Goal: Information Seeking & Learning: Learn about a topic

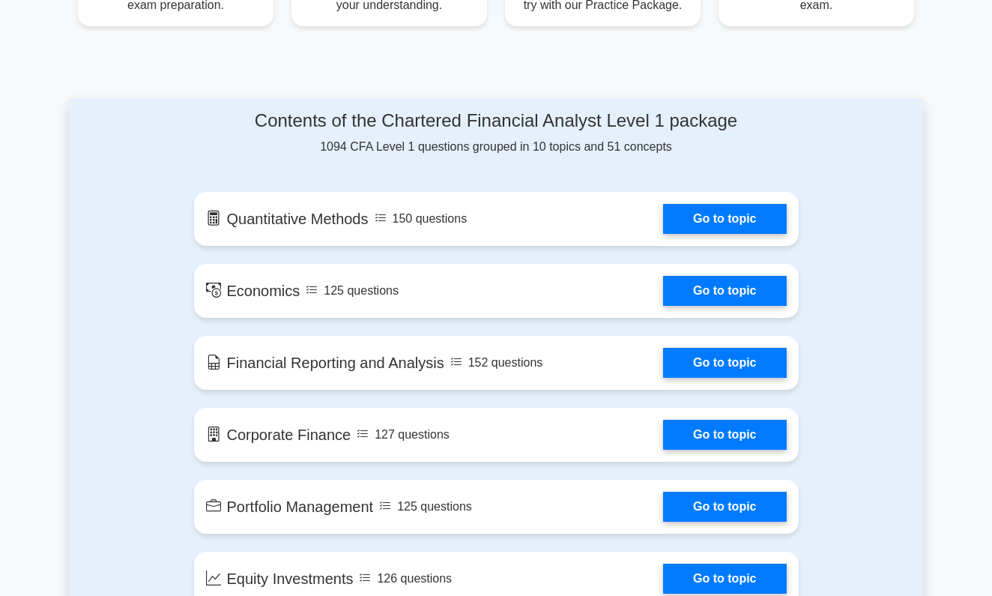
scroll to position [758, 0]
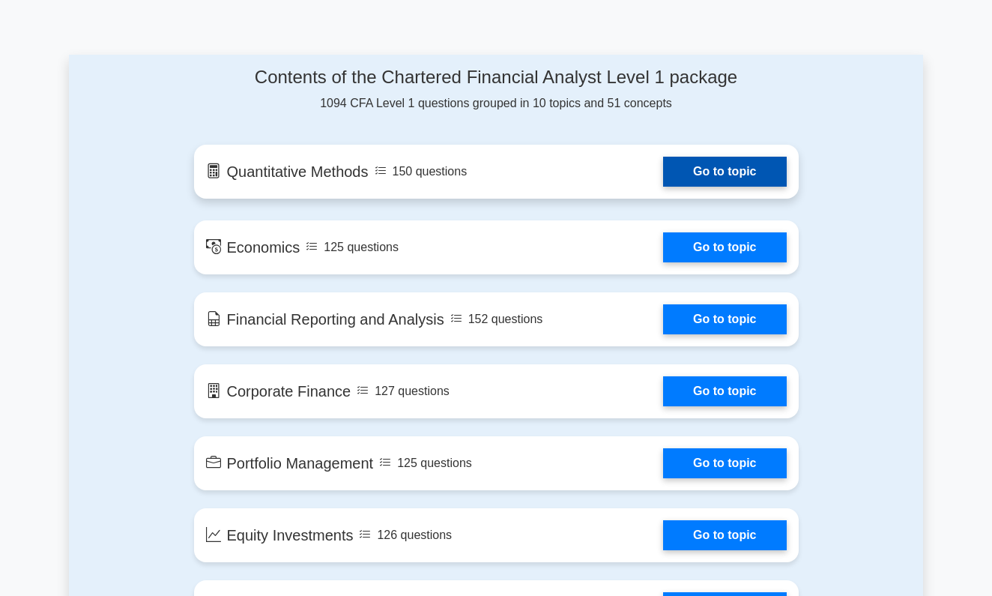
click at [747, 173] on link "Go to topic" at bounding box center [724, 172] width 123 height 30
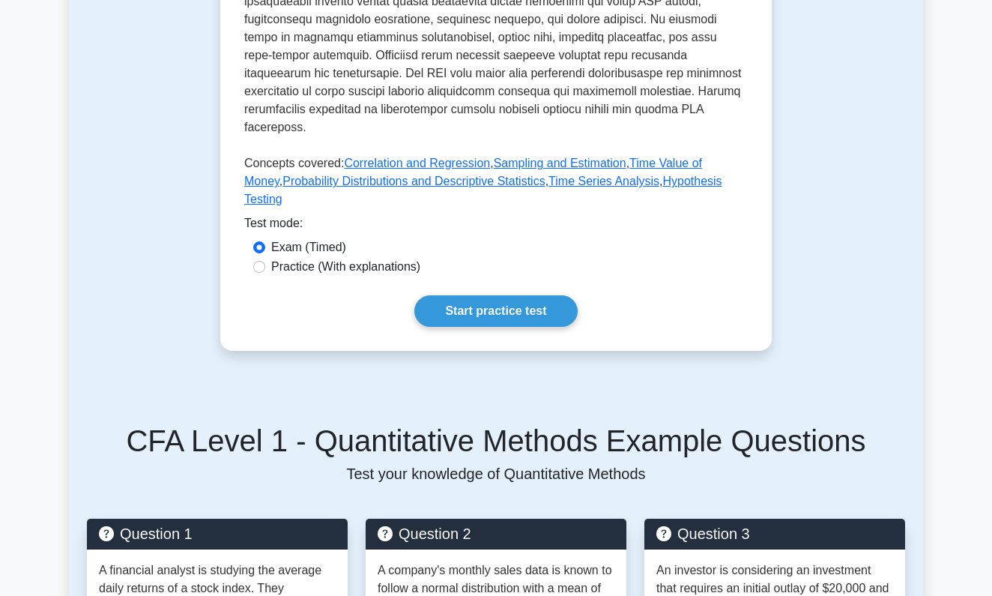
scroll to position [681, 0]
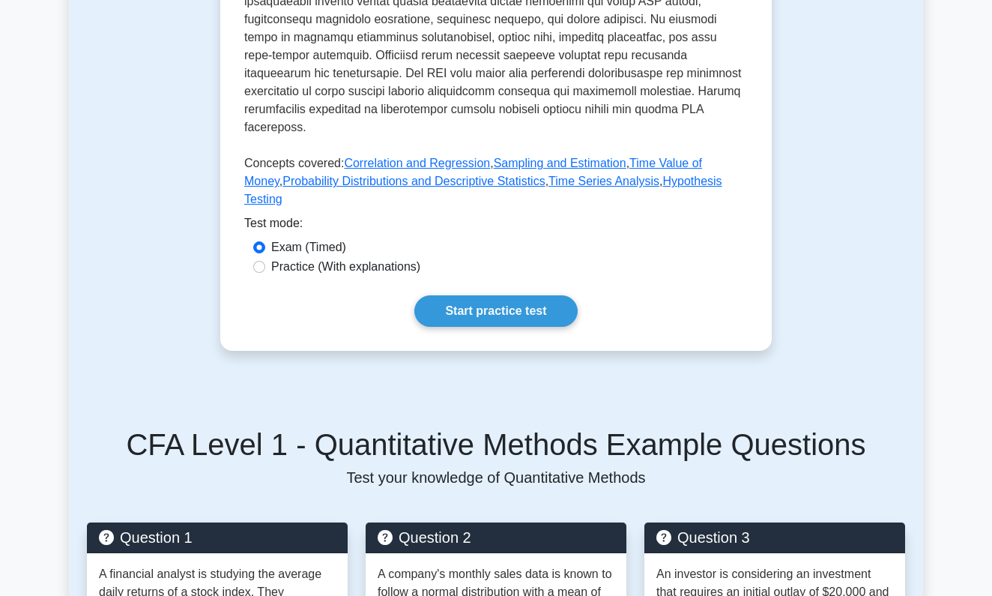
click at [367, 258] on label "Practice (With explanations)" at bounding box center [345, 267] width 149 height 18
click at [265, 261] on input "Practice (With explanations)" at bounding box center [259, 267] width 12 height 12
radio input "true"
click at [479, 295] on link "Start practice test" at bounding box center [495, 310] width 163 height 31
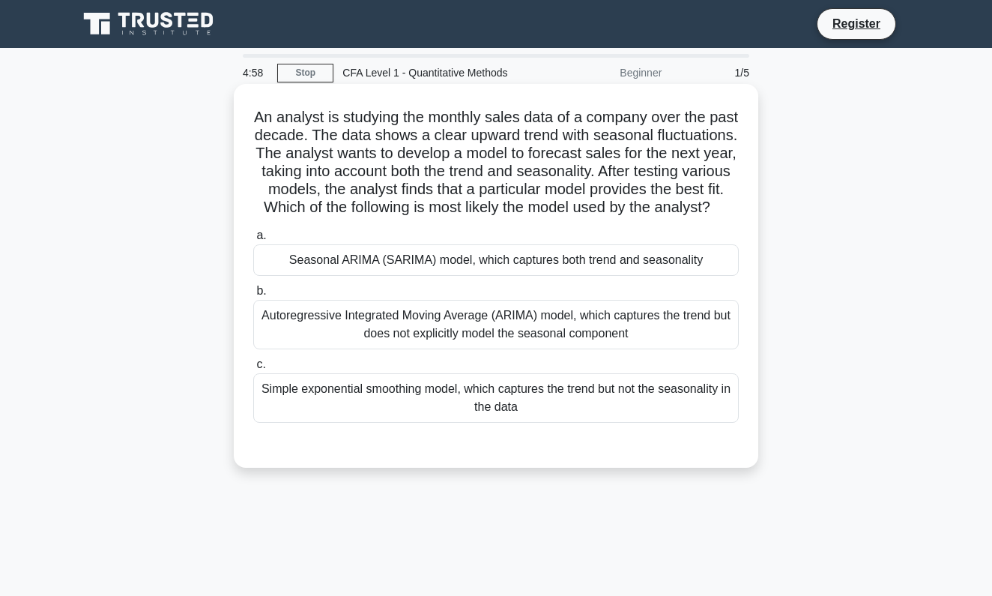
click at [472, 265] on div "Seasonal ARIMA (SARIMA) model, which captures both trend and seasonality" at bounding box center [496, 259] width 486 height 31
click at [253, 241] on input "a. Seasonal ARIMA (SARIMA) model, which captures both trend and seasonality" at bounding box center [253, 236] width 0 height 10
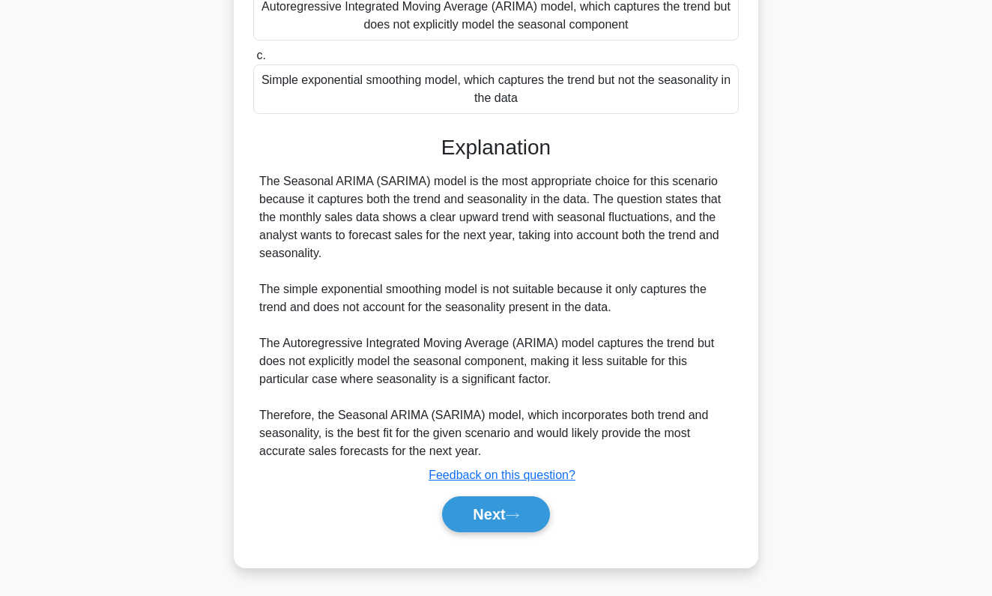
scroll to position [309, 0]
click at [477, 508] on button "Next" at bounding box center [495, 514] width 107 height 36
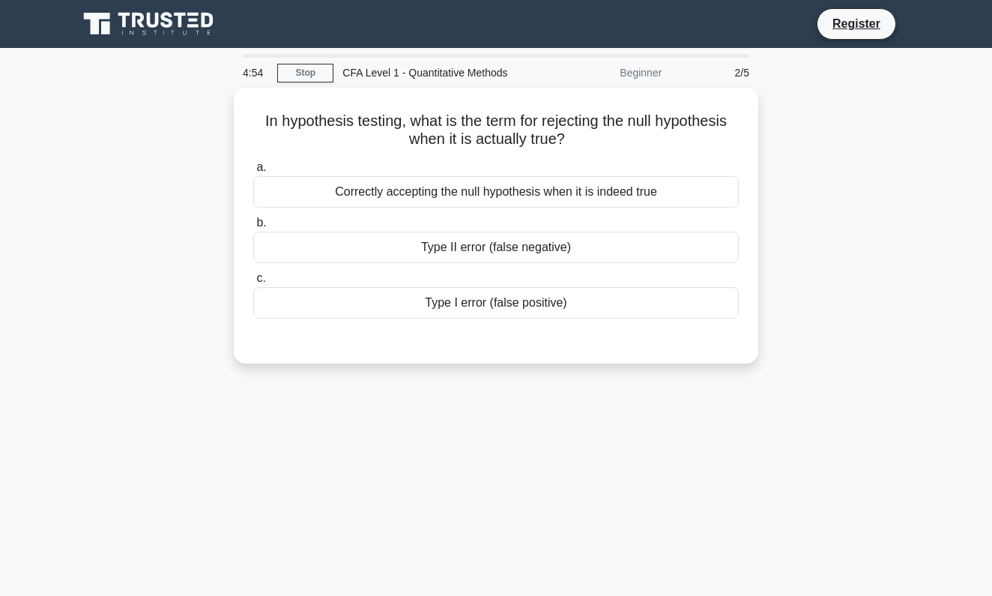
scroll to position [0, 0]
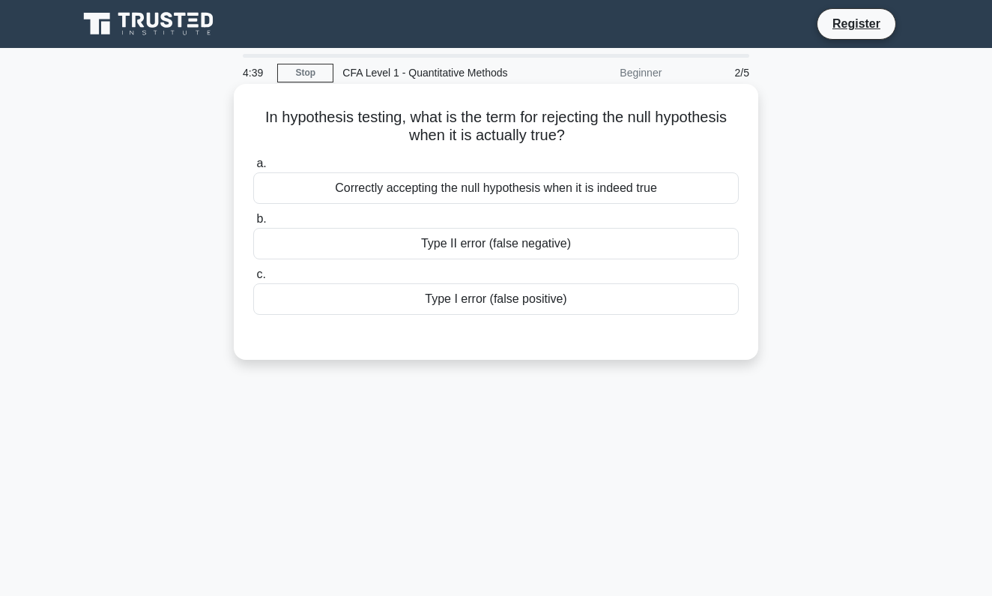
click at [501, 197] on div "Correctly accepting the null hypothesis when it is indeed true" at bounding box center [496, 187] width 486 height 31
click at [253, 169] on input "a. Correctly accepting the null hypothesis when it is indeed true" at bounding box center [253, 164] width 0 height 10
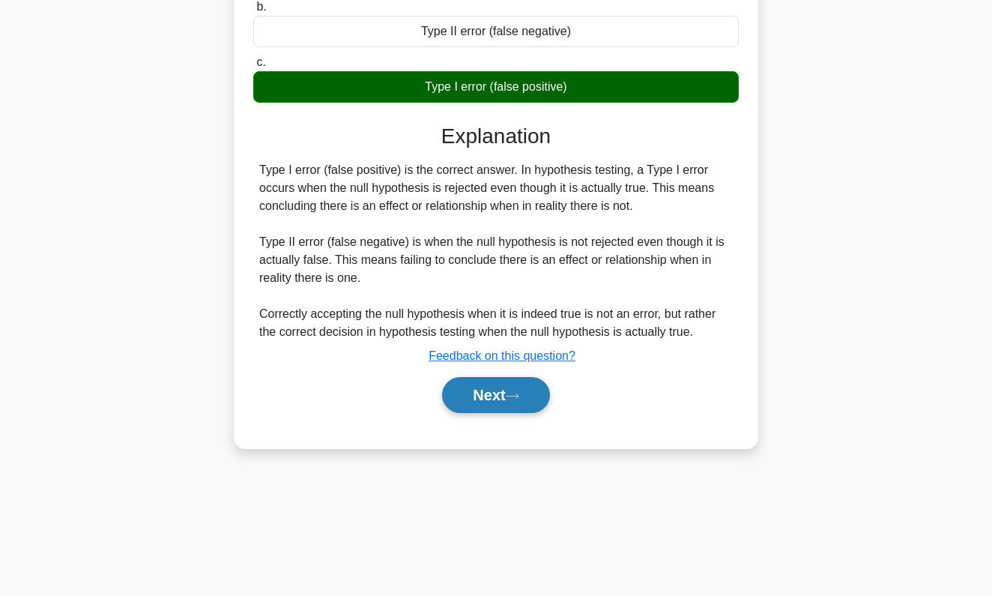
scroll to position [214, 0]
click at [468, 405] on button "Next" at bounding box center [495, 395] width 107 height 36
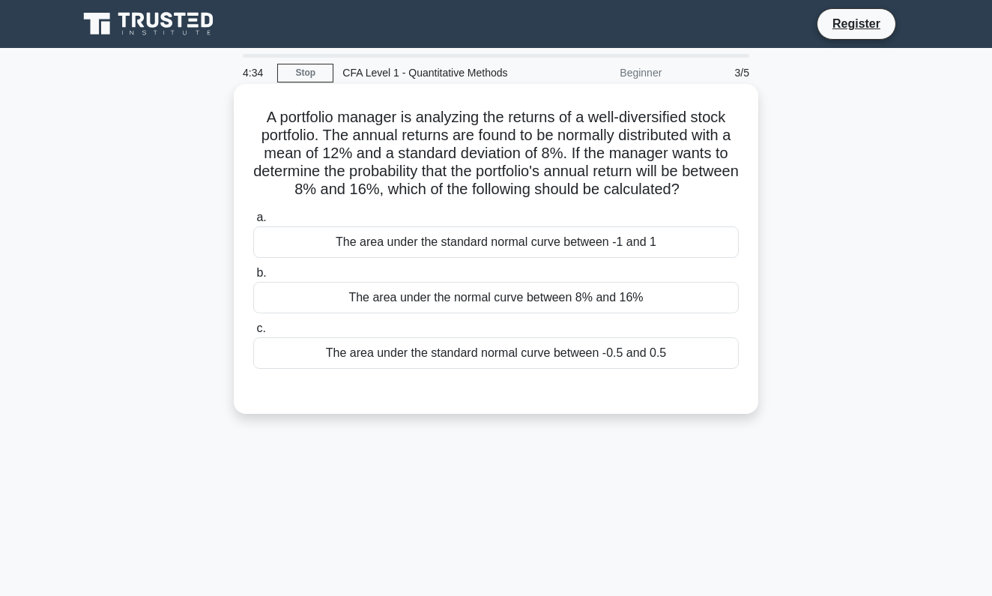
scroll to position [0, 0]
